Goal: Task Accomplishment & Management: Use online tool/utility

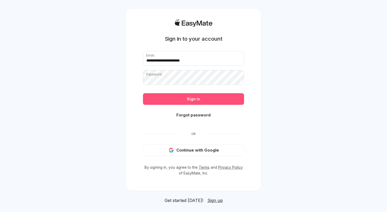
click at [186, 101] on button "Sign in" at bounding box center [193, 99] width 101 height 12
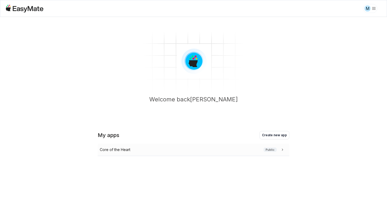
click at [132, 150] on div "Core of the Heart Public" at bounding box center [192, 149] width 185 height 6
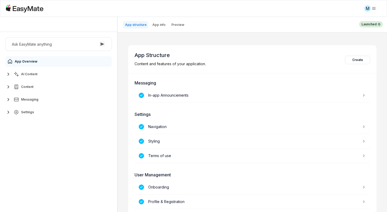
click at [29, 75] on span "AI Content" at bounding box center [29, 74] width 16 height 4
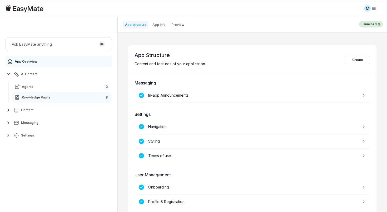
click at [42, 98] on span "Knowledge Vaults" at bounding box center [36, 97] width 28 height 4
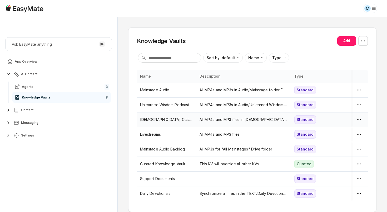
scroll to position [12, 0]
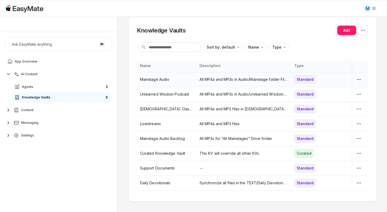
click at [227, 79] on p "All MP4a and MP3s in Audio/Mainstage folder File names must end in ".mp3" or ".…" at bounding box center [244, 79] width 89 height 6
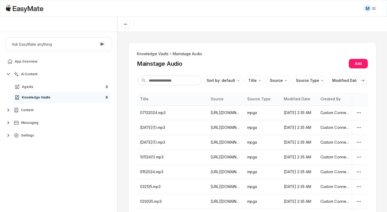
click at [154, 51] on li "Knowledge Vaults" at bounding box center [153, 54] width 32 height 6
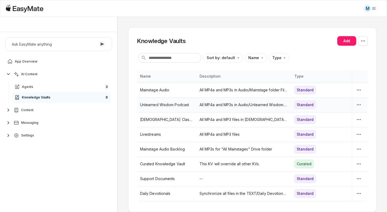
scroll to position [12, 0]
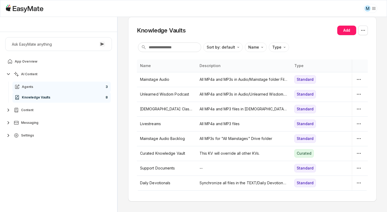
click at [59, 86] on link "Agents 3" at bounding box center [61, 86] width 99 height 11
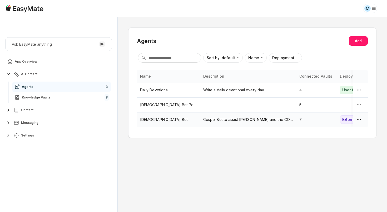
click at [153, 121] on p "Gospel Bot" at bounding box center [168, 119] width 57 height 6
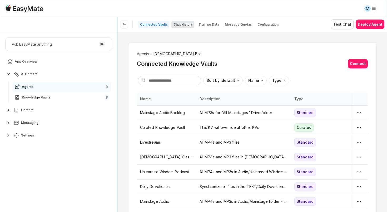
click at [181, 27] on button "Chat History" at bounding box center [182, 24] width 23 height 7
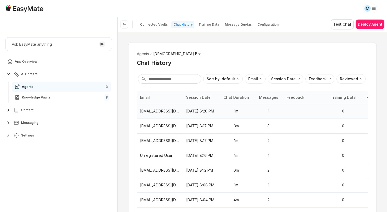
click at [198, 111] on p "Sep 23, 2025, 8:20 PM" at bounding box center [200, 111] width 29 height 6
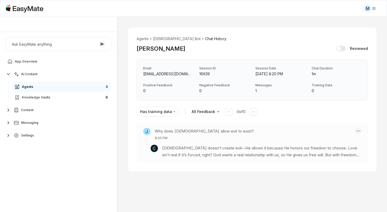
click at [360, 131] on html "M Core of the Heart Ask EasyMate anything App Overview AI Content Agents 3 Know…" at bounding box center [193, 106] width 387 height 212
click at [328, 139] on div "Create Training Data" at bounding box center [330, 140] width 38 height 12
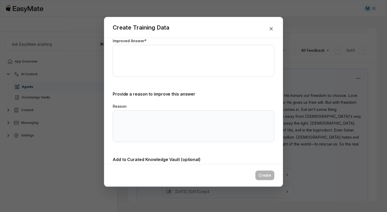
scroll to position [158, 0]
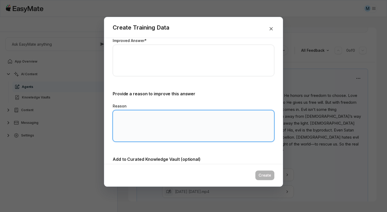
click at [181, 125] on textarea "Reason" at bounding box center [194, 126] width 162 height 32
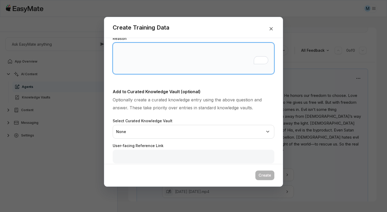
scroll to position [228, 0]
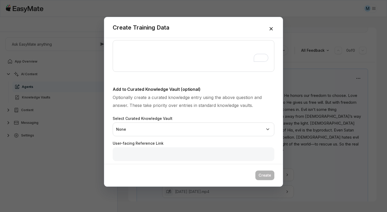
click at [271, 28] on icon "button" at bounding box center [271, 29] width 6 height 6
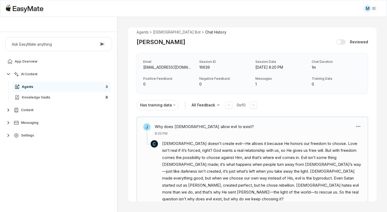
scroll to position [0, 0]
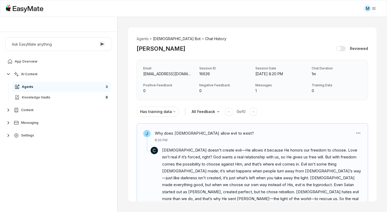
click at [164, 38] on li "Gospel Bot" at bounding box center [177, 39] width 48 height 6
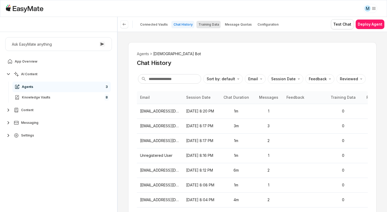
click at [216, 25] on p "Training Data" at bounding box center [209, 24] width 21 height 4
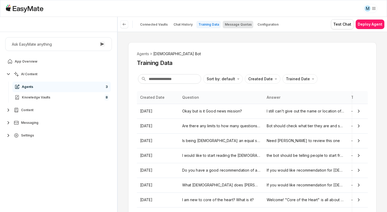
click at [240, 25] on p "Message Quotas" at bounding box center [238, 24] width 27 height 4
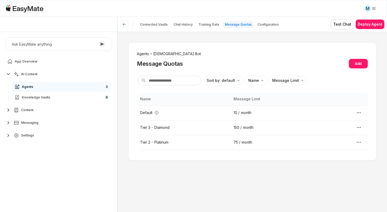
click at [142, 54] on li "Agents" at bounding box center [143, 54] width 12 height 6
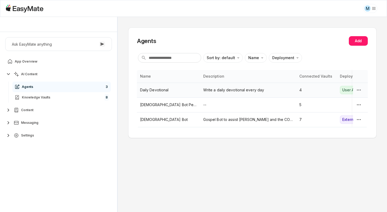
click at [174, 92] on p "Daily Devotional" at bounding box center [168, 90] width 57 height 6
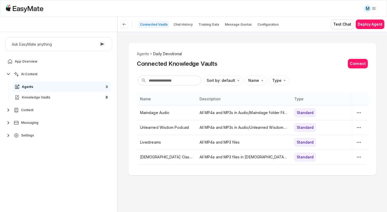
type textarea "*"
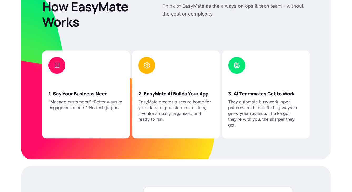
scroll to position [544, 0]
